Goal: Transaction & Acquisition: Purchase product/service

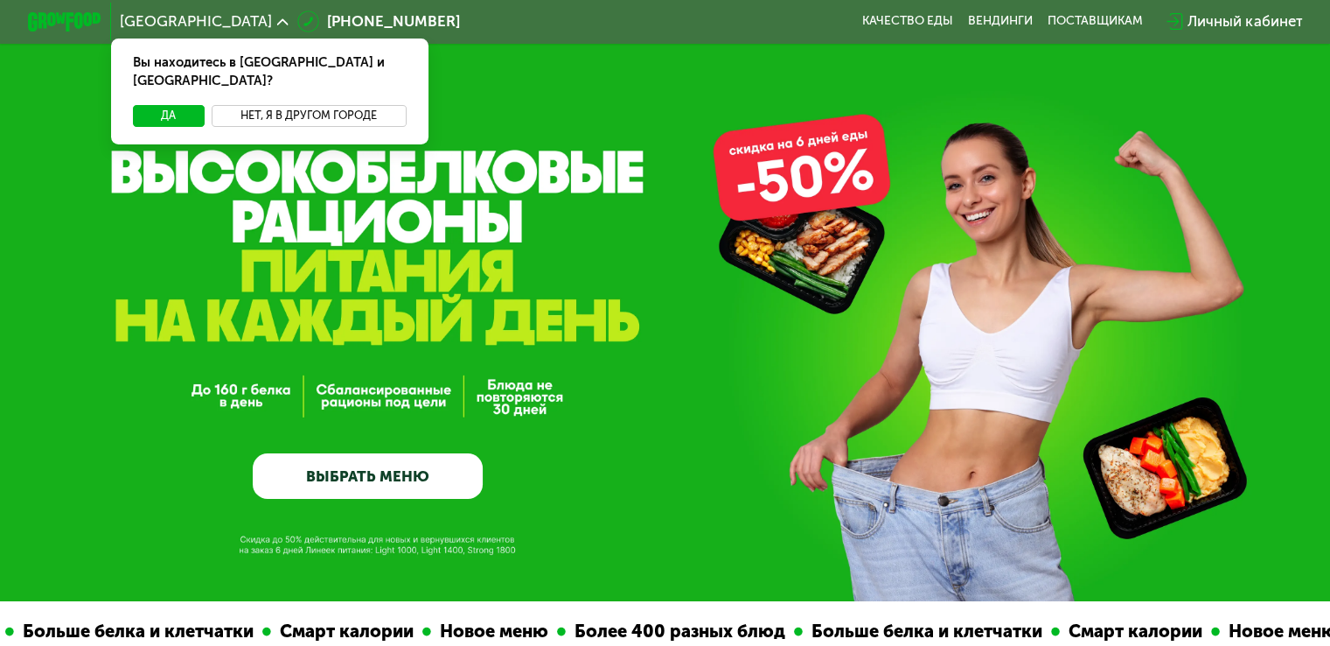
click at [332, 105] on button "Нет, я в другом городе" at bounding box center [309, 116] width 195 height 22
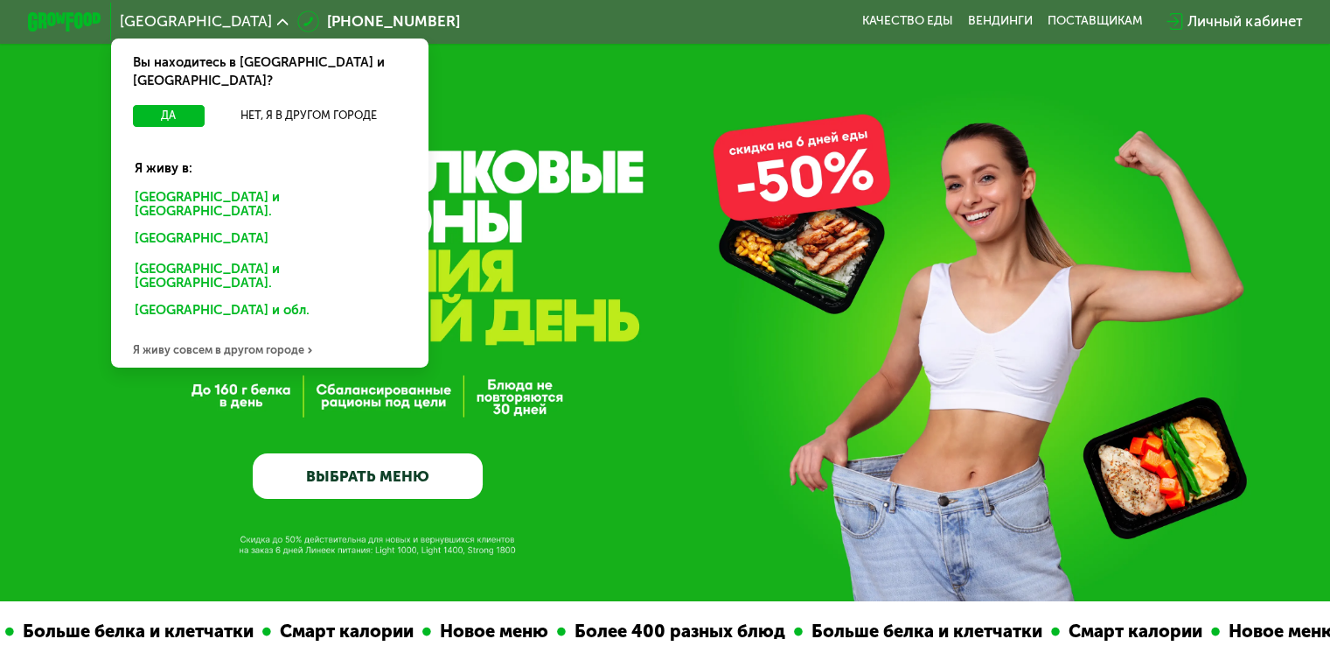
click at [242, 185] on div "Санкт-Петербурге и обл." at bounding box center [270, 204] width 296 height 38
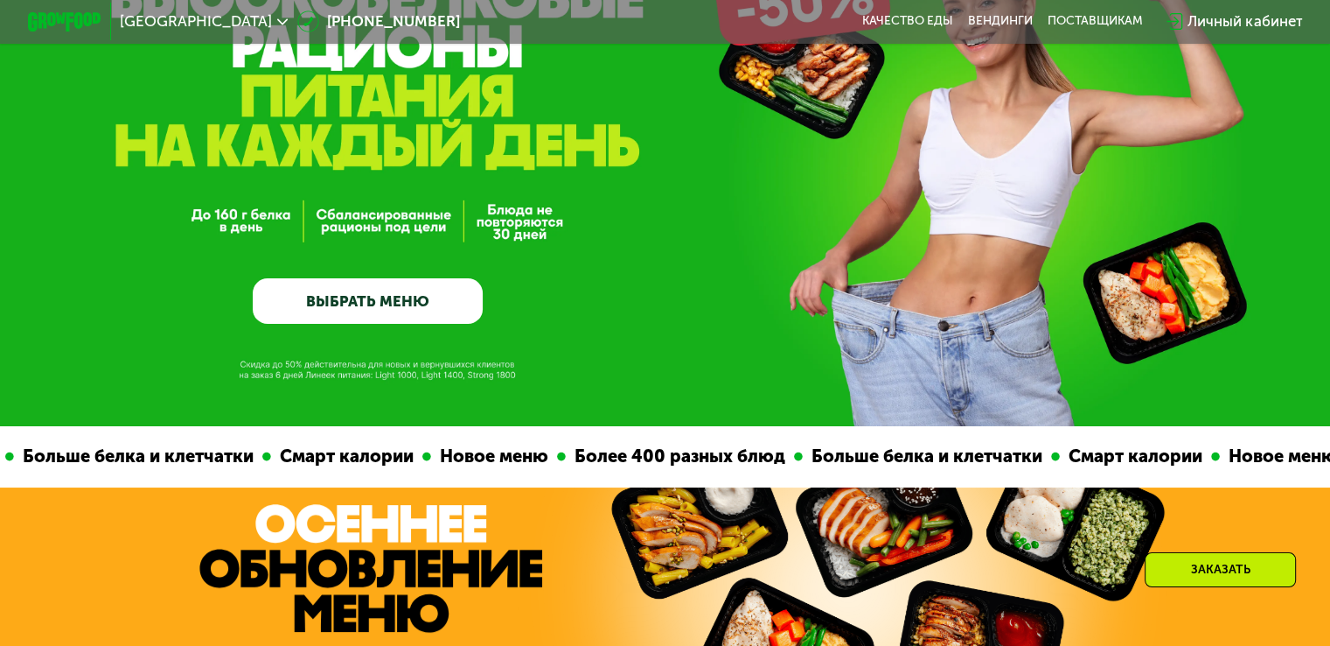
click at [380, 311] on link "ВЫБРАТЬ МЕНЮ" at bounding box center [368, 301] width 230 height 46
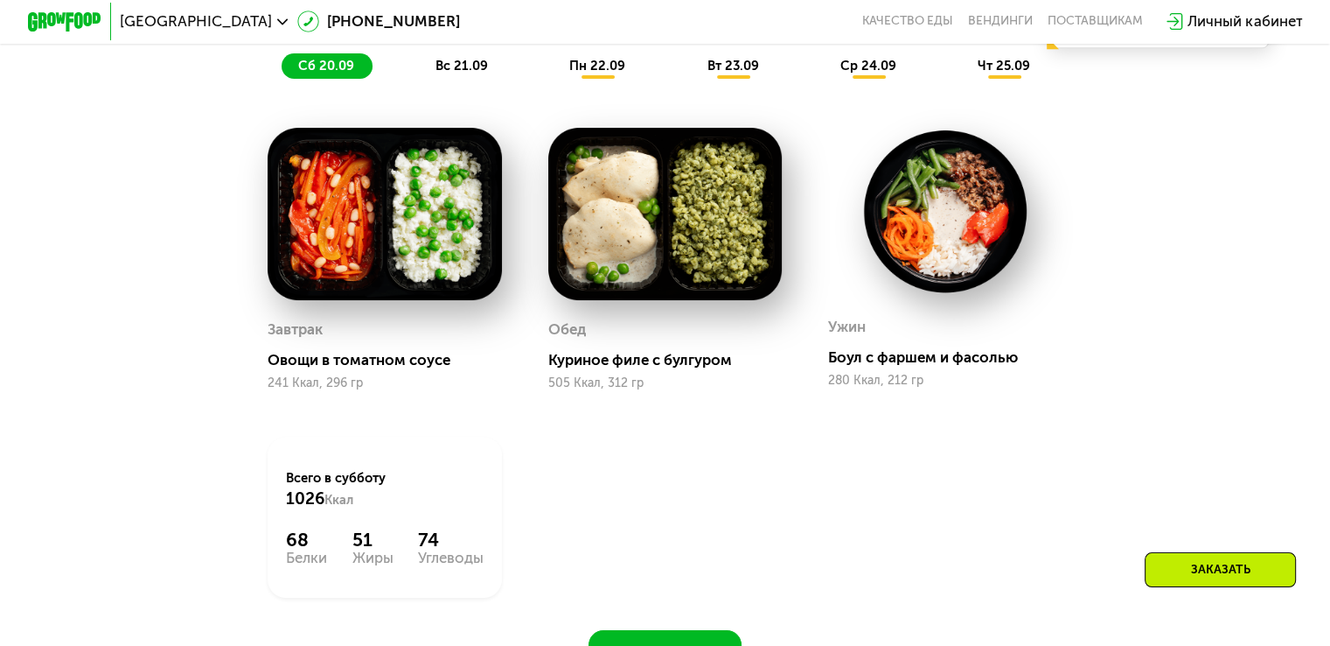
scroll to position [1438, 0]
